Goal: Check status: Check status

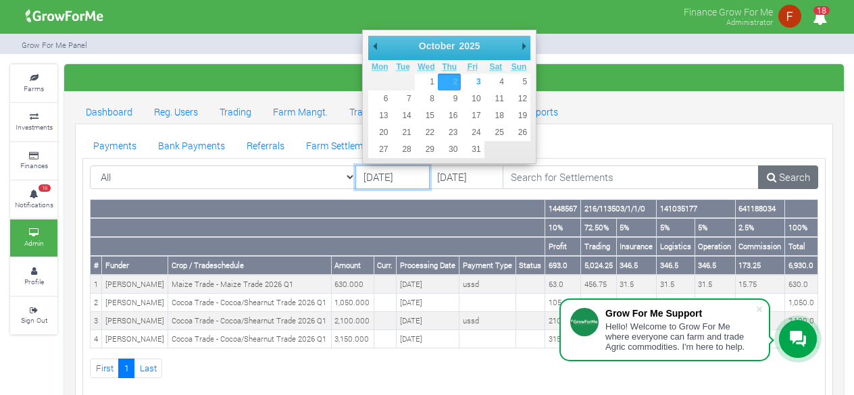
click at [385, 176] on input "[DATE]" at bounding box center [392, 177] width 74 height 24
type input "[DATE]"
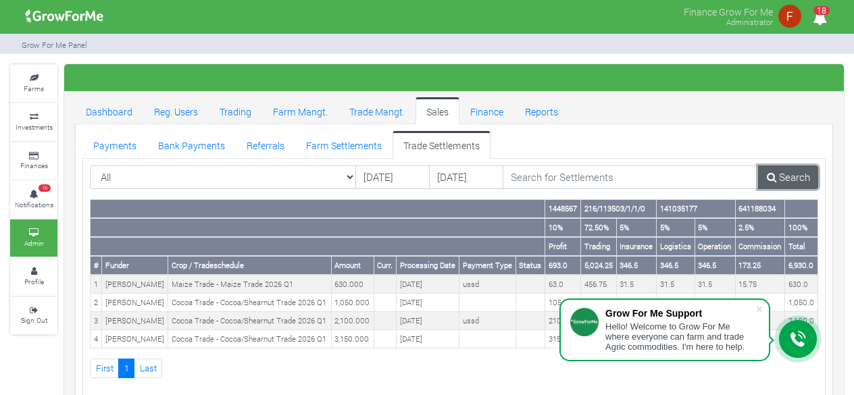
click at [776, 172] on icon at bounding box center [771, 177] width 9 height 10
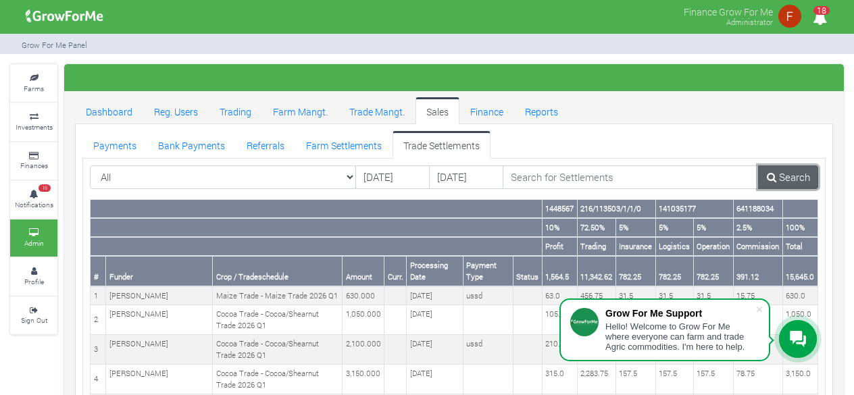
click at [798, 172] on link "Search" at bounding box center [788, 177] width 60 height 24
drag, startPoint x: 787, startPoint y: 278, endPoint x: 814, endPoint y: 280, distance: 27.1
click at [814, 280] on th "15,645.0" at bounding box center [799, 271] width 35 height 30
copy th "15,645.0"
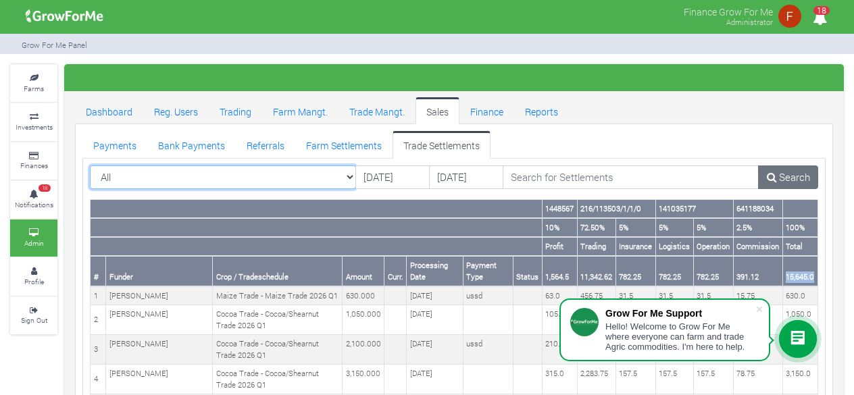
click at [290, 173] on select "All All AcresNano Soybean Trading - 2024 - (Soybean Trade)" at bounding box center [223, 177] width 266 height 24
select select "?tradeschedule=42"
click at [90, 165] on select "All All AcresNano Soybean Trading - 2024 - (Soybean Trade)" at bounding box center [223, 177] width 266 height 24
